Goal: Navigation & Orientation: Find specific page/section

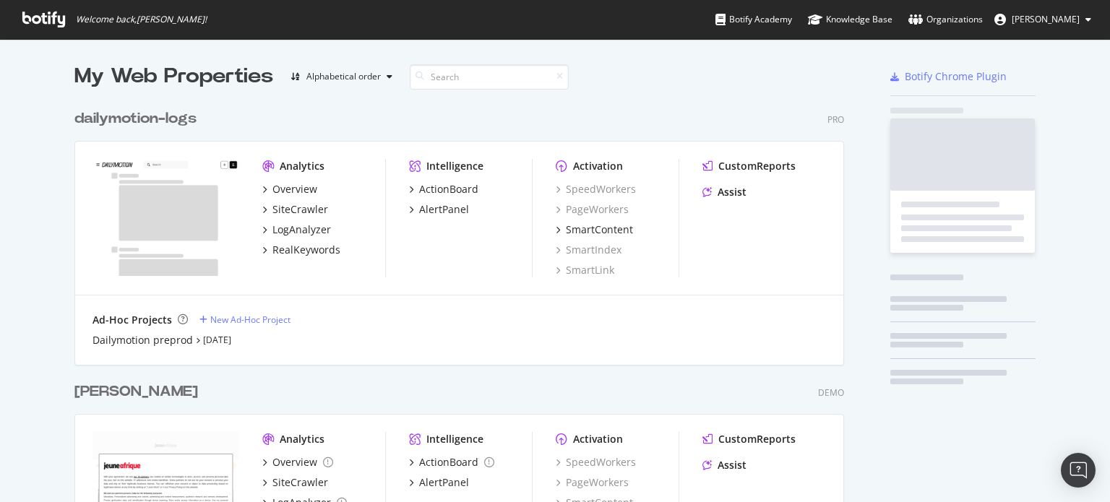
scroll to position [515, 770]
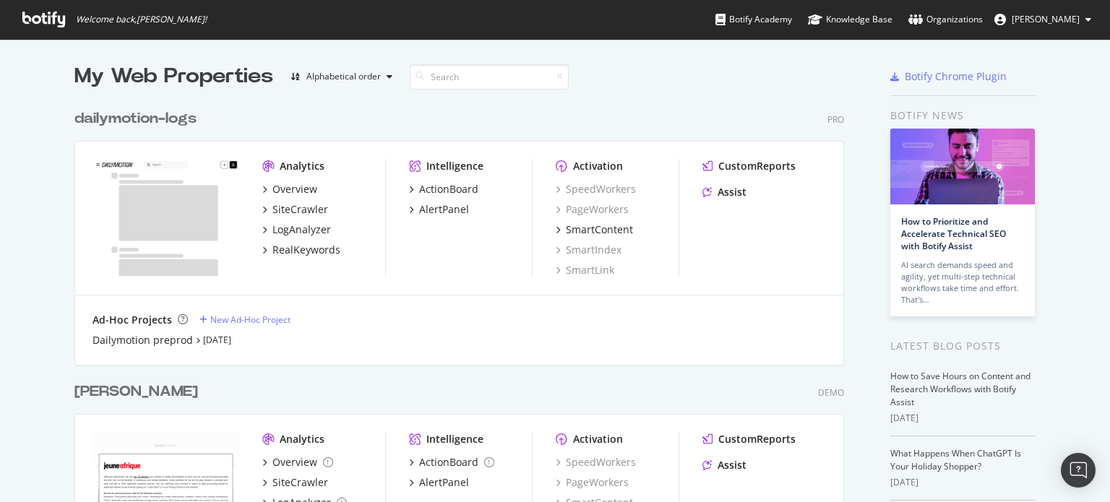
click at [156, 124] on div "dailymotion-logs" at bounding box center [135, 118] width 122 height 21
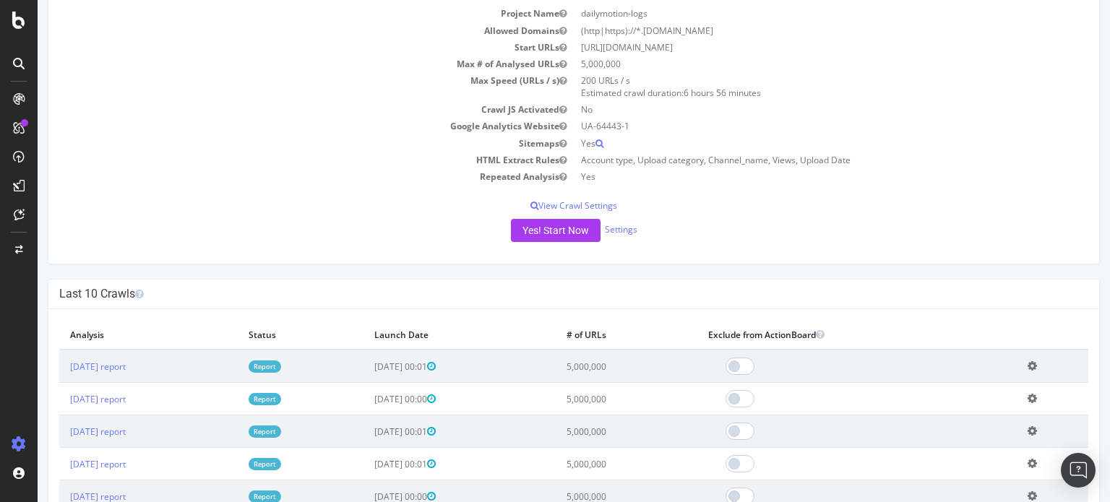
scroll to position [72, 0]
